Goal: Book appointment/travel/reservation

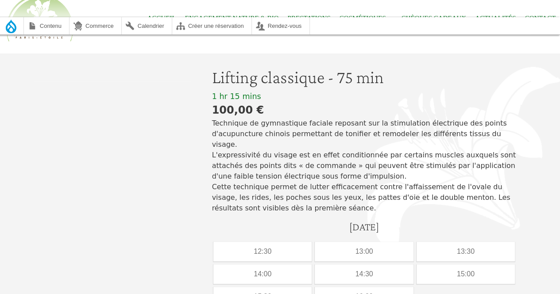
scroll to position [59, 0]
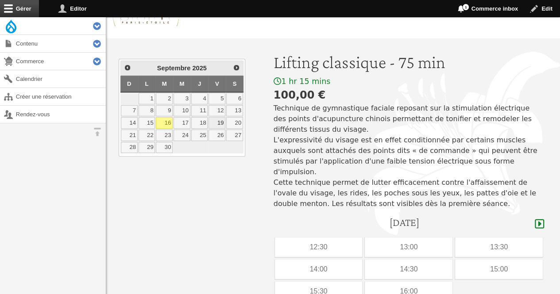
click at [219, 120] on link "19" at bounding box center [216, 123] width 17 height 12
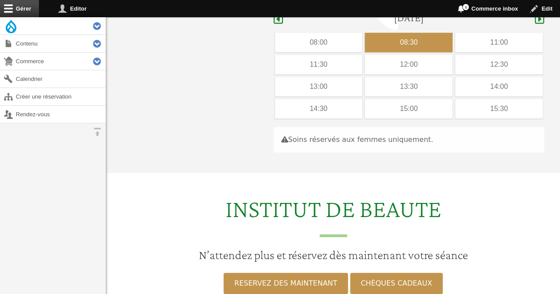
scroll to position [264, 0]
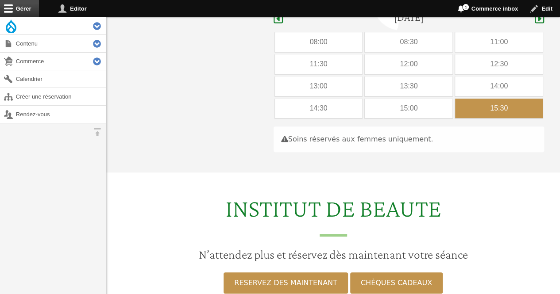
click at [462, 99] on div "15:30" at bounding box center [499, 108] width 88 height 19
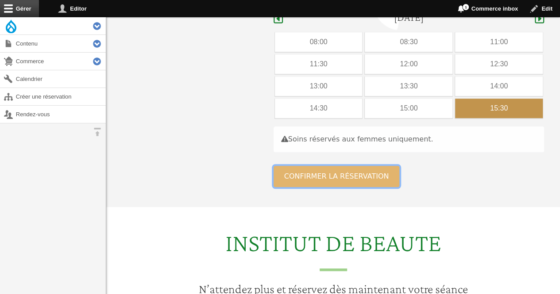
click at [350, 169] on button "Confirmer la réservation" at bounding box center [336, 176] width 126 height 21
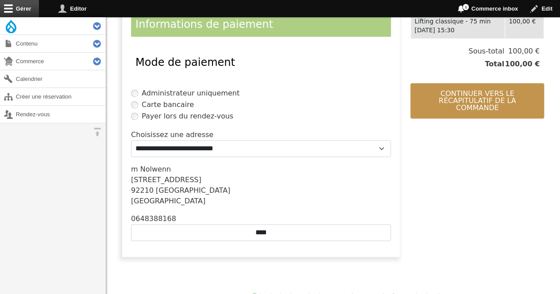
scroll to position [228, 0]
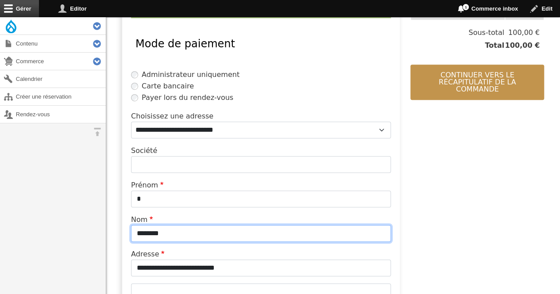
click at [186, 235] on input "*******" at bounding box center [261, 233] width 260 height 17
type input "*"
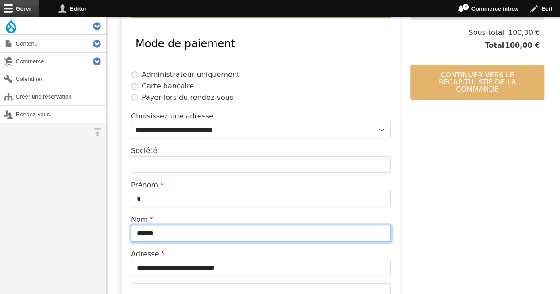
type input "******"
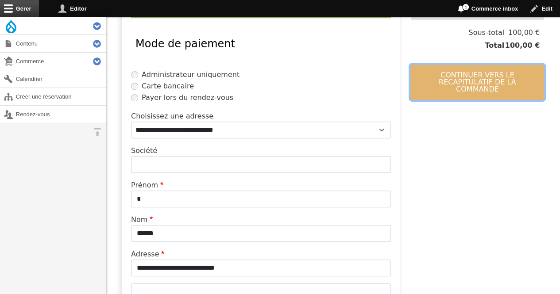
click at [430, 81] on button "Continuer vers le récapitulatif de la commande" at bounding box center [477, 82] width 134 height 35
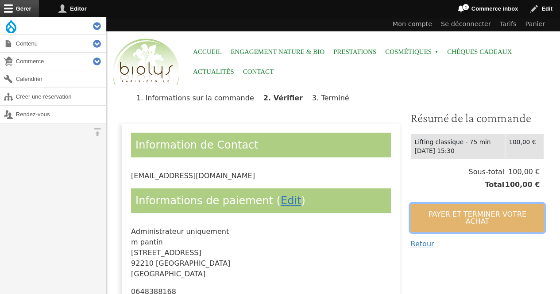
click at [431, 215] on button "Payer et terminer votre achat" at bounding box center [477, 218] width 134 height 28
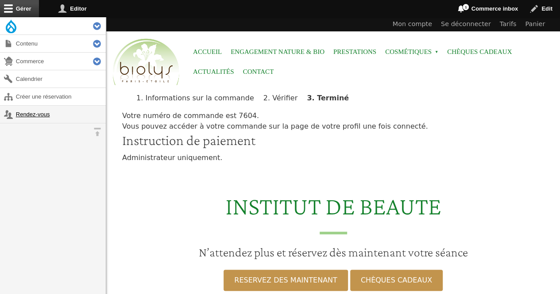
click at [49, 114] on link "Rendez-vous" at bounding box center [53, 114] width 106 height 17
